Goal: Entertainment & Leisure: Browse casually

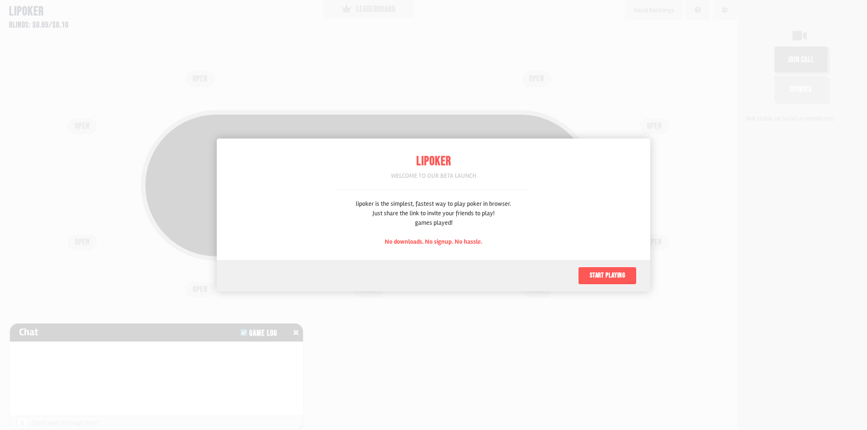
scroll to position [45, 0]
drag, startPoint x: 405, startPoint y: 199, endPoint x: 489, endPoint y: 215, distance: 85.6
click at [467, 212] on div "Lipoker Welcome to our beta launch lipoker is the simplest, fastest way to play…" at bounding box center [433, 199] width 191 height 121
click at [489, 215] on div "lipoker is the simplest, fastest way to play poker in browser. Just share the l…" at bounding box center [433, 222] width 155 height 47
click at [618, 280] on button "Start playing" at bounding box center [607, 276] width 59 height 18
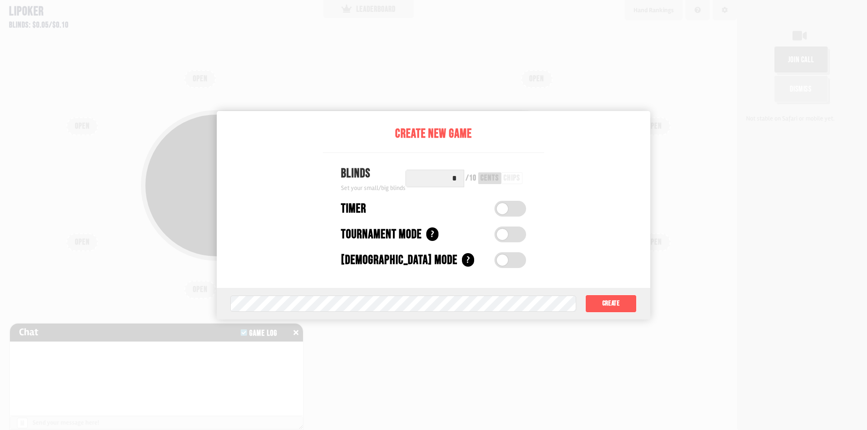
drag, startPoint x: 442, startPoint y: 182, endPoint x: 519, endPoint y: 182, distance: 76.8
click at [519, 182] on div "* / 10 cents chips" at bounding box center [465, 179] width 121 height 18
click at [555, 186] on div "Create New Game Blinds Set your small/big blinds * / 10 cents chips Timer Timer…" at bounding box center [433, 215] width 433 height 209
click at [604, 306] on button "Create" at bounding box center [610, 304] width 51 height 18
